Goal: Task Accomplishment & Management: Complete application form

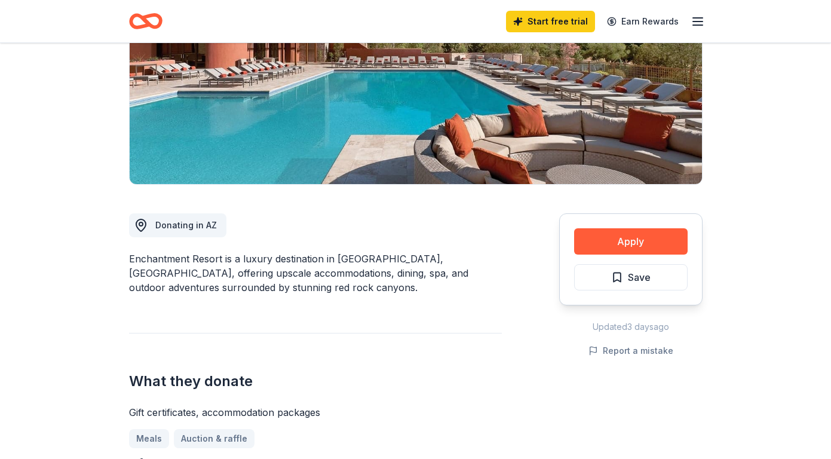
scroll to position [179, 0]
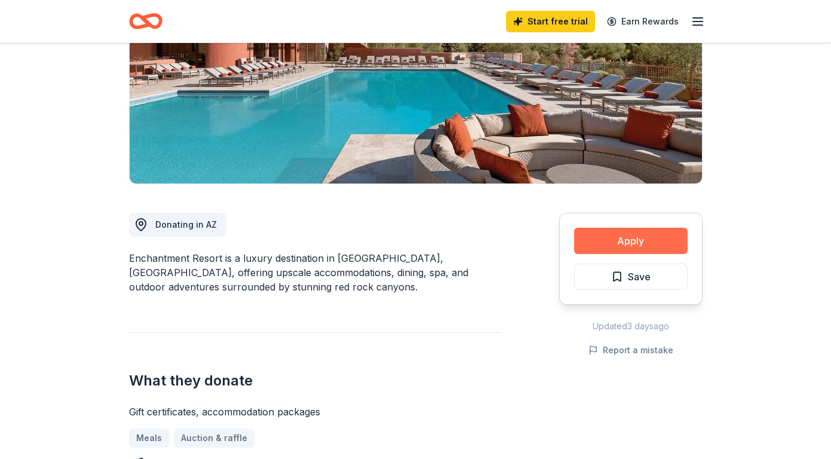
click at [650, 238] on button "Apply" at bounding box center [630, 241] width 113 height 26
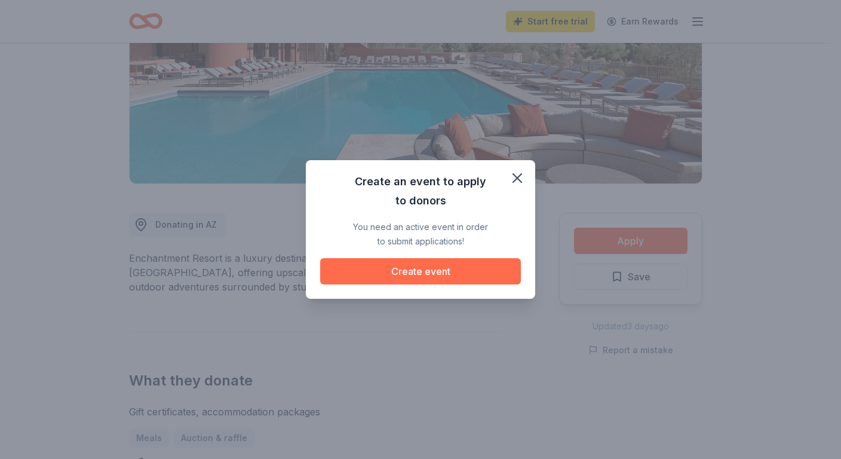
click at [425, 272] on button "Create event" at bounding box center [420, 271] width 201 height 26
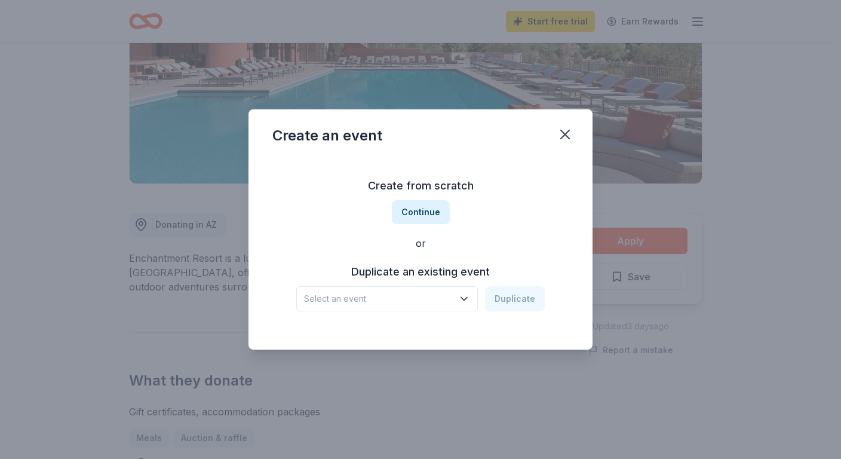
click at [461, 295] on icon "button" at bounding box center [464, 299] width 12 height 12
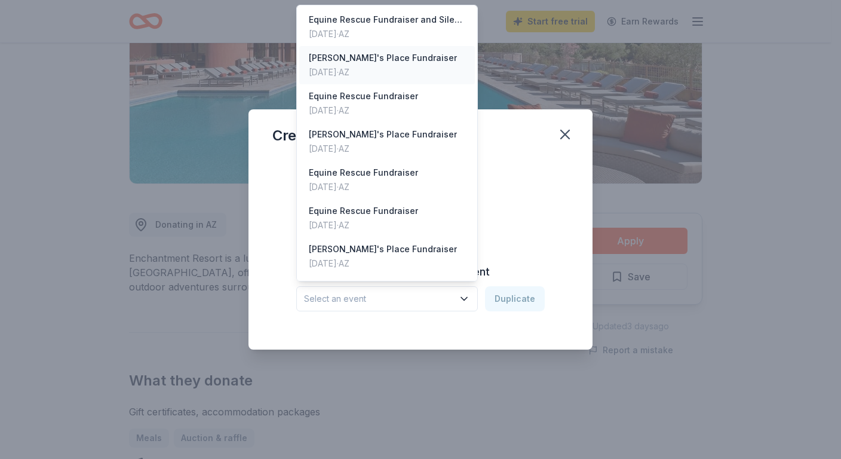
click at [340, 55] on div "Susan's Place Fundraiser" at bounding box center [383, 58] width 148 height 14
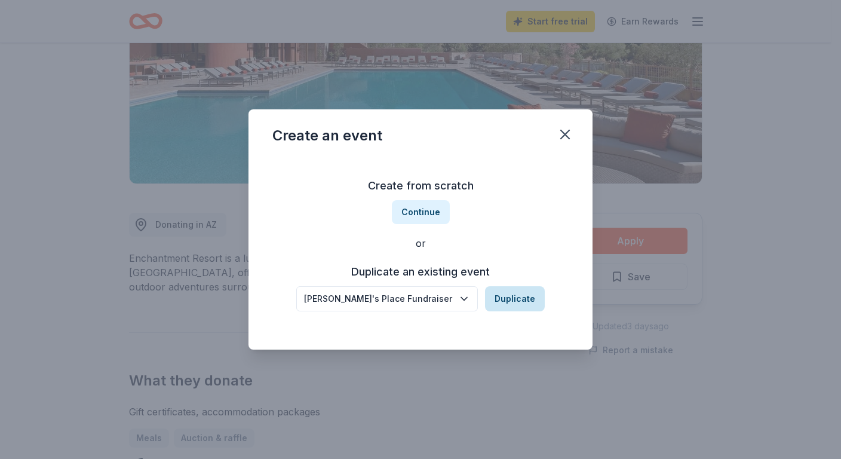
click at [518, 300] on button "Duplicate" at bounding box center [515, 298] width 60 height 25
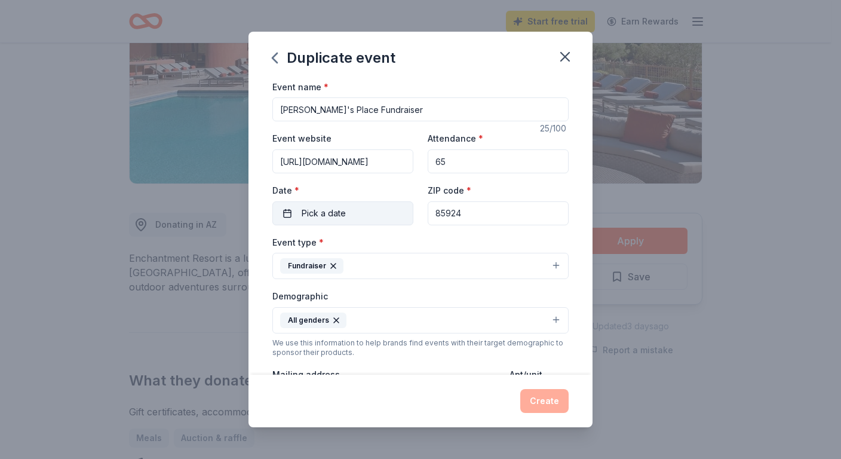
click at [328, 207] on span "Pick a date" at bounding box center [324, 213] width 44 height 14
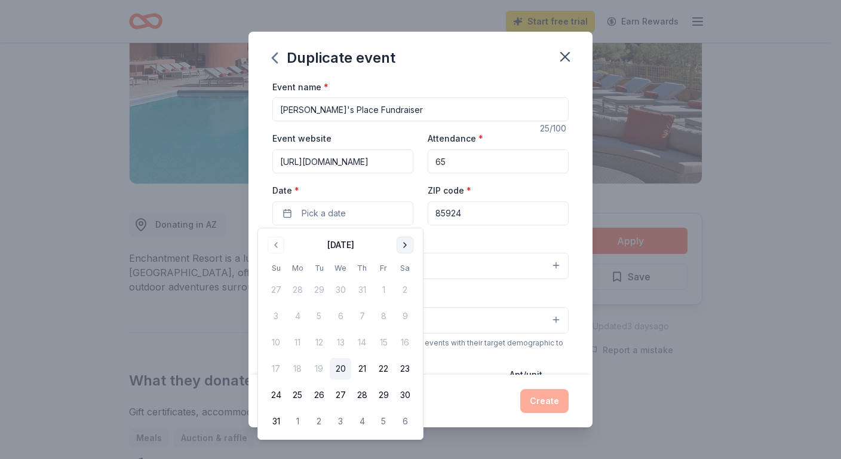
click at [401, 242] on button "Go to next month" at bounding box center [404, 244] width 17 height 17
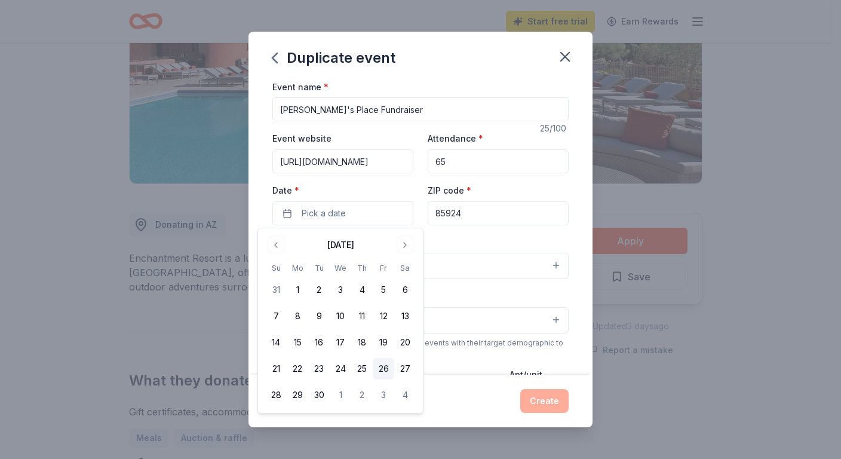
drag, startPoint x: 400, startPoint y: 362, endPoint x: 392, endPoint y: 359, distance: 8.5
click at [399, 362] on button "27" at bounding box center [404, 368] width 21 height 21
click at [548, 394] on button "Create" at bounding box center [544, 401] width 48 height 24
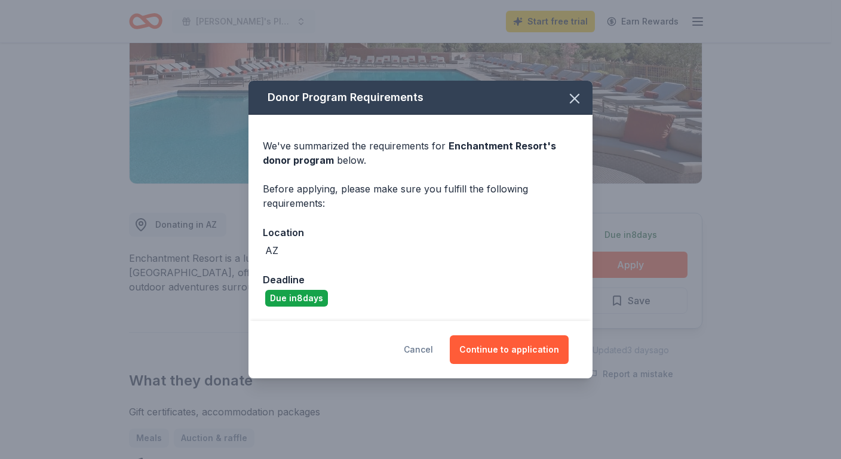
click at [421, 345] on button "Cancel" at bounding box center [418, 349] width 29 height 29
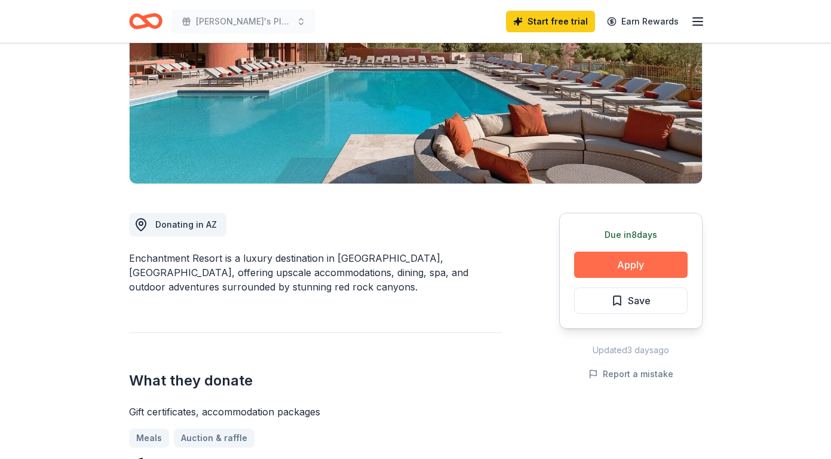
click at [637, 258] on button "Apply" at bounding box center [630, 264] width 113 height 26
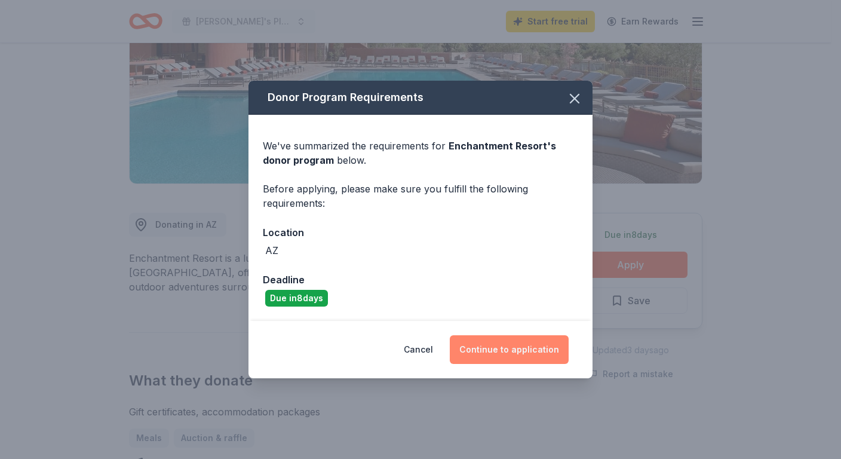
click at [491, 340] on button "Continue to application" at bounding box center [509, 349] width 119 height 29
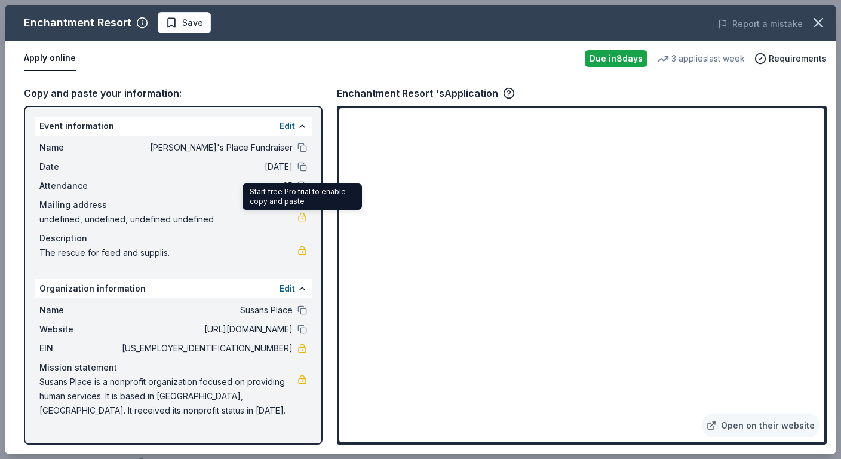
click at [300, 218] on link at bounding box center [302, 217] width 10 height 10
click at [251, 65] on div "Apply online" at bounding box center [299, 58] width 551 height 25
click at [301, 127] on button at bounding box center [302, 126] width 10 height 10
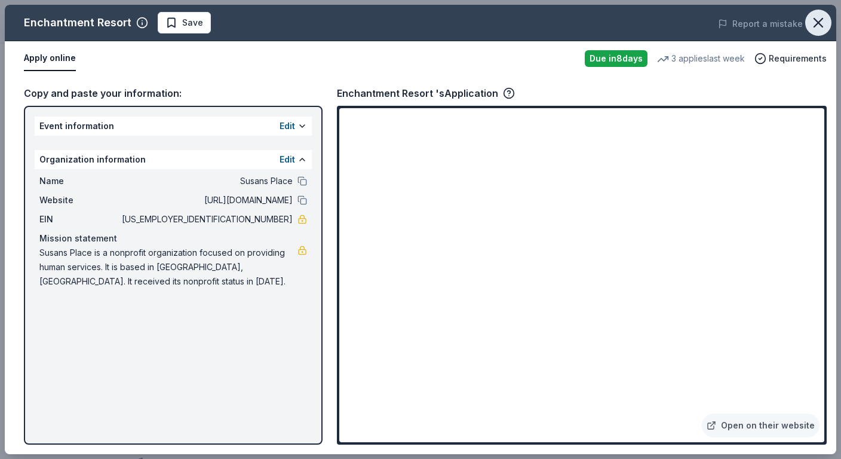
click at [820, 29] on icon "button" at bounding box center [818, 22] width 17 height 17
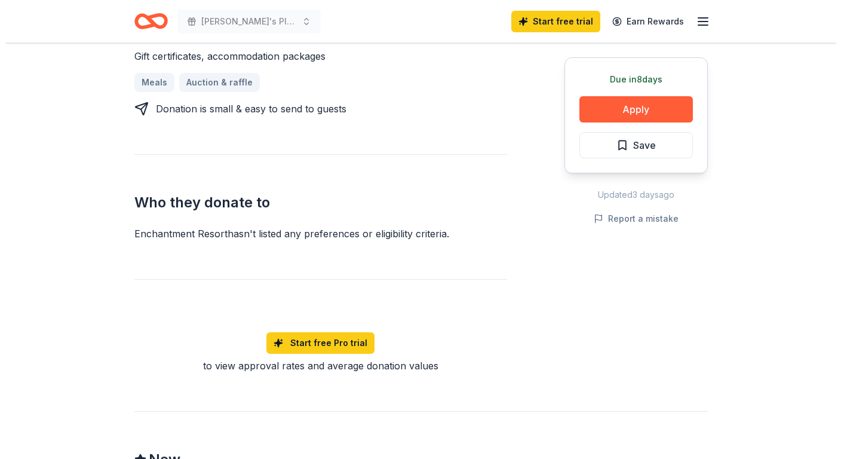
scroll to position [537, 0]
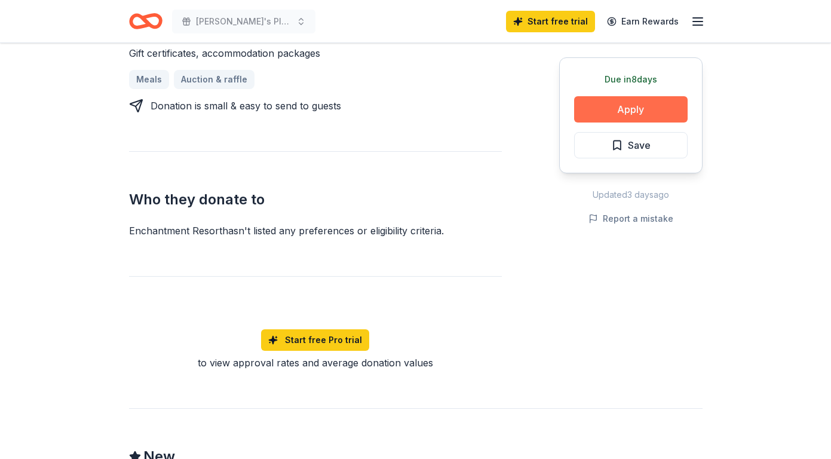
click at [632, 108] on button "Apply" at bounding box center [630, 109] width 113 height 26
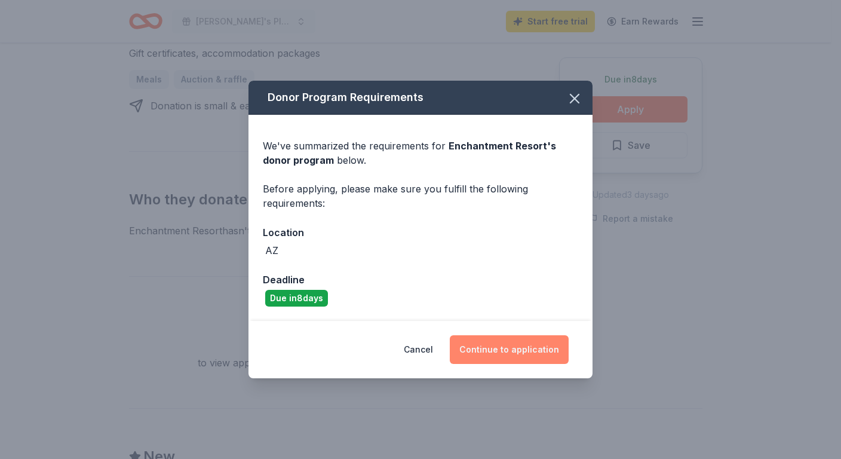
click at [504, 347] on button "Continue to application" at bounding box center [509, 349] width 119 height 29
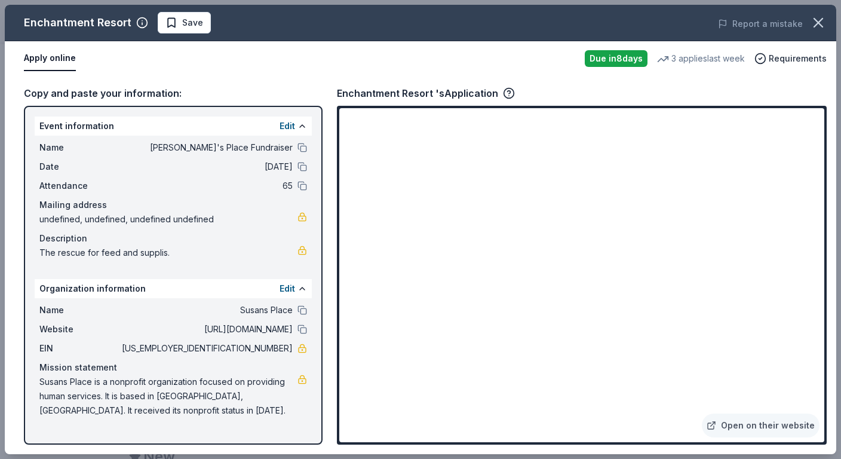
click at [44, 51] on button "Apply online" at bounding box center [50, 58] width 52 height 25
click at [49, 56] on button "Apply online" at bounding box center [50, 58] width 52 height 25
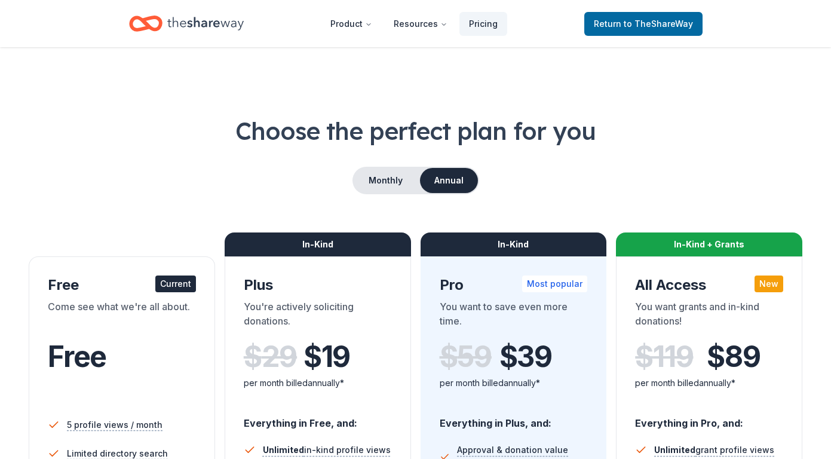
scroll to position [119, 0]
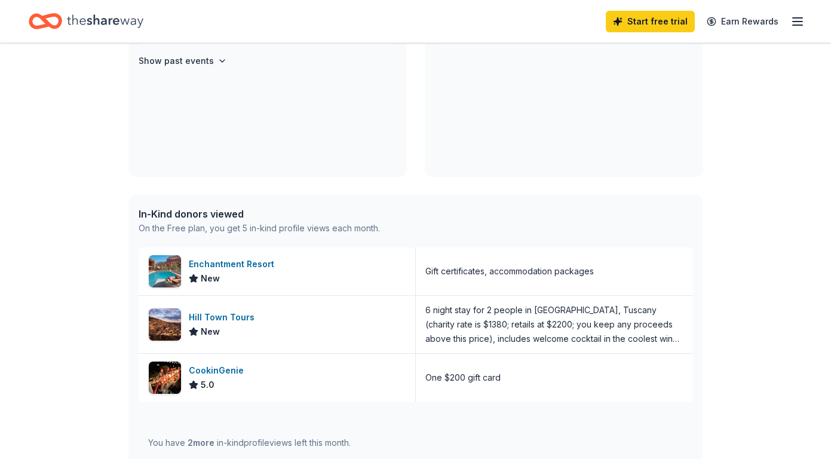
scroll to position [358, 0]
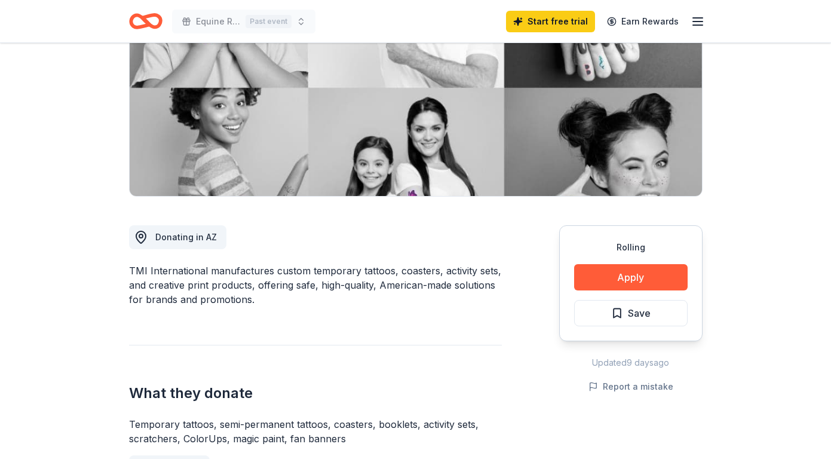
scroll to position [299, 0]
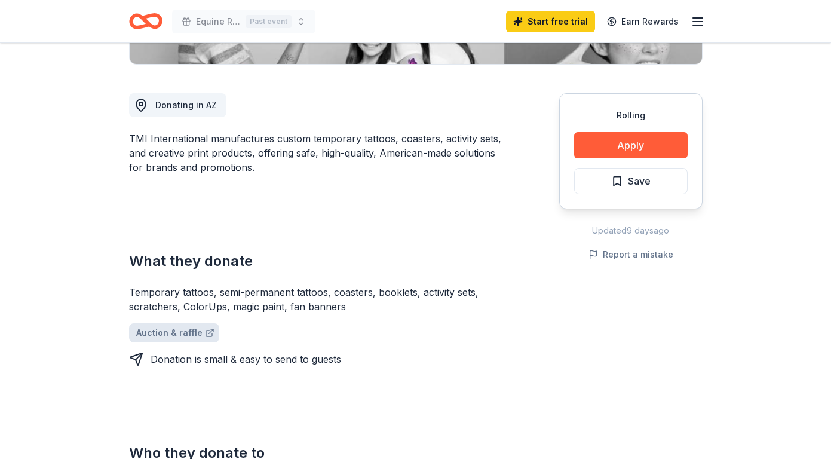
click at [162, 330] on link "Auction & raffle" at bounding box center [174, 332] width 90 height 19
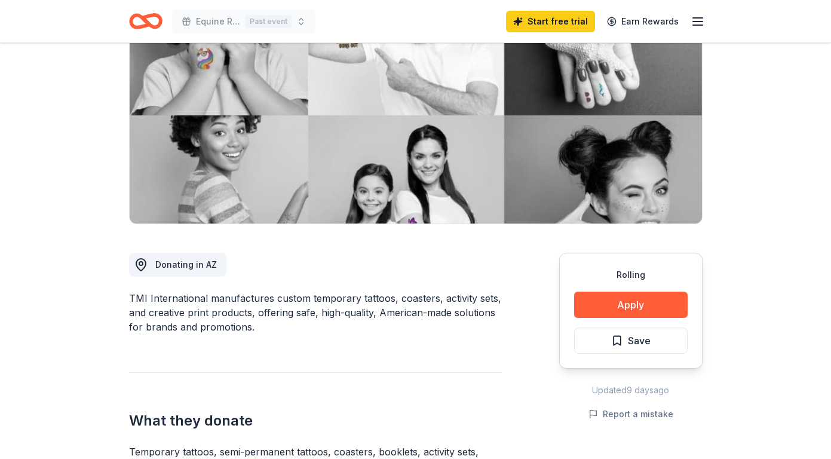
scroll to position [119, 0]
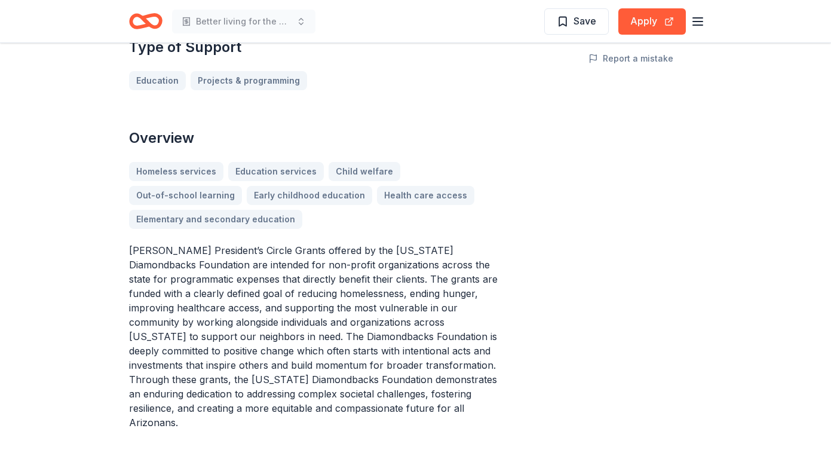
scroll to position [358, 0]
